Goal: Find contact information: Find contact information

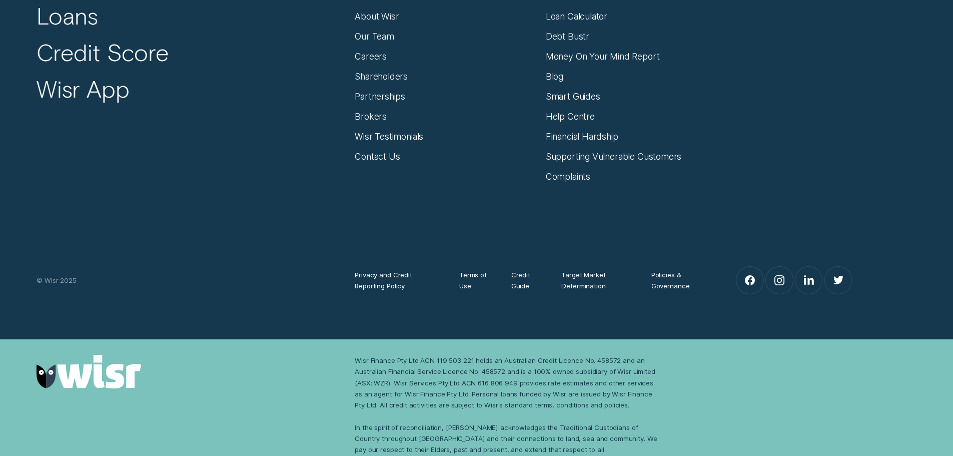
scroll to position [6793, 0]
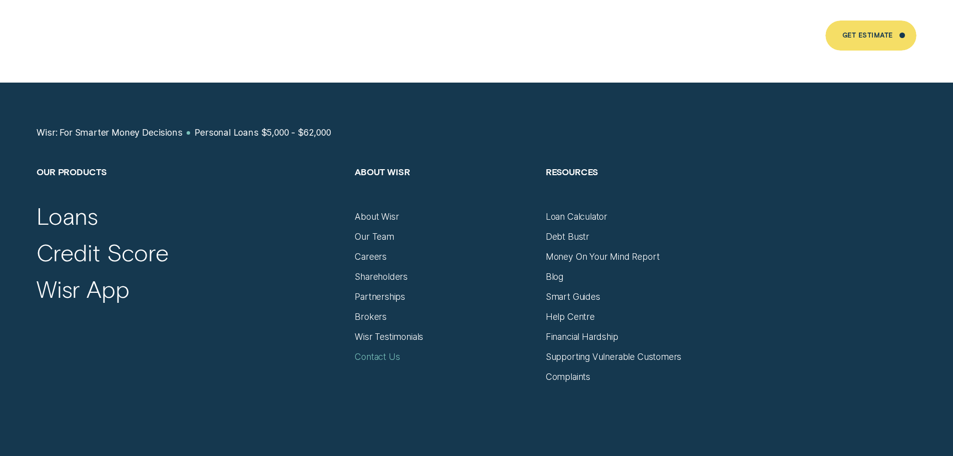
click at [391, 351] on div "Contact Us" at bounding box center [377, 356] width 45 height 11
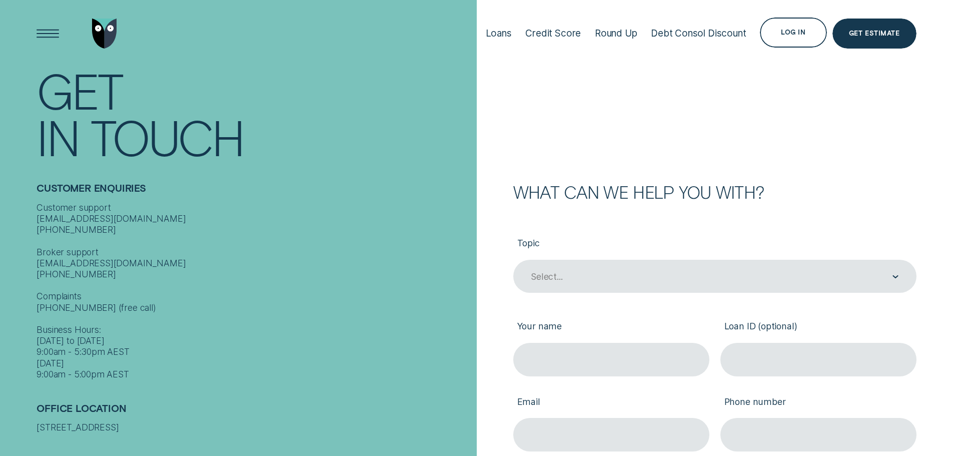
scroll to position [150, 0]
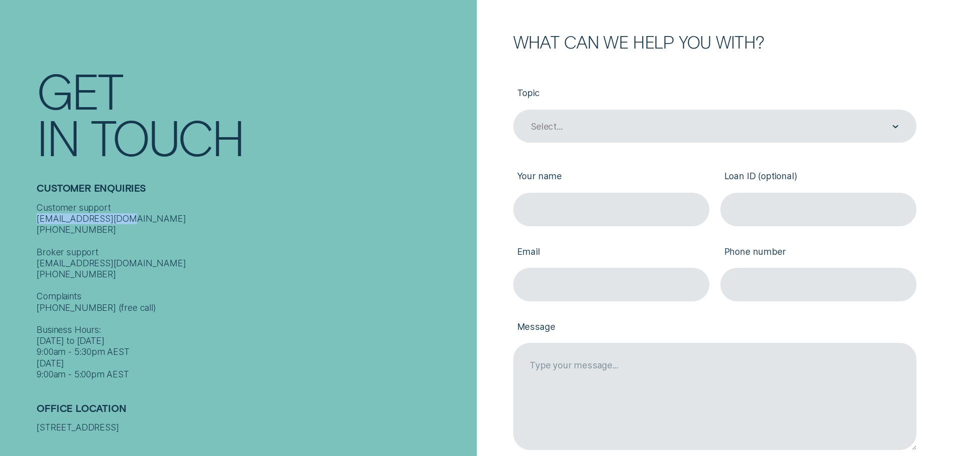
drag, startPoint x: 122, startPoint y: 215, endPoint x: 27, endPoint y: 216, distance: 95.6
click at [27, 216] on div "Contact Get In Touch Customer Enquiries Customer support contact@wisr.com.au 13…" at bounding box center [238, 233] width 477 height 466
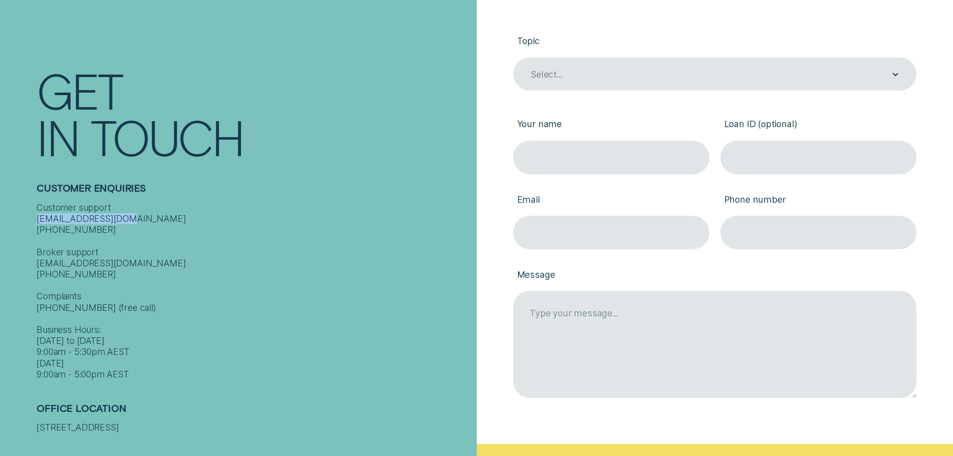
scroll to position [250, 0]
